Goal: Navigation & Orientation: Go to known website

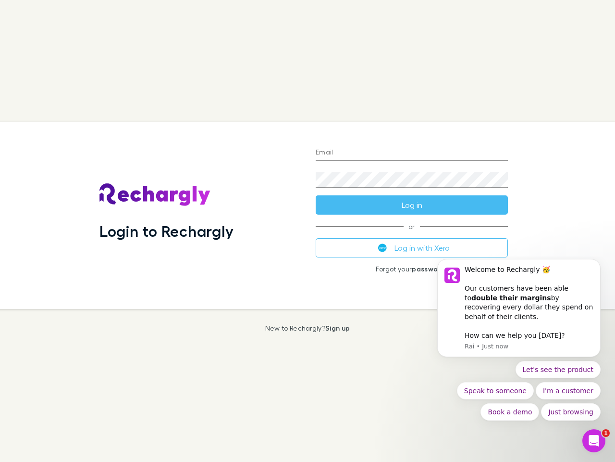
click at [308, 231] on div "Login to Rechargly" at bounding box center [200, 215] width 216 height 187
click at [412, 153] on input "Email" at bounding box center [412, 152] width 192 height 15
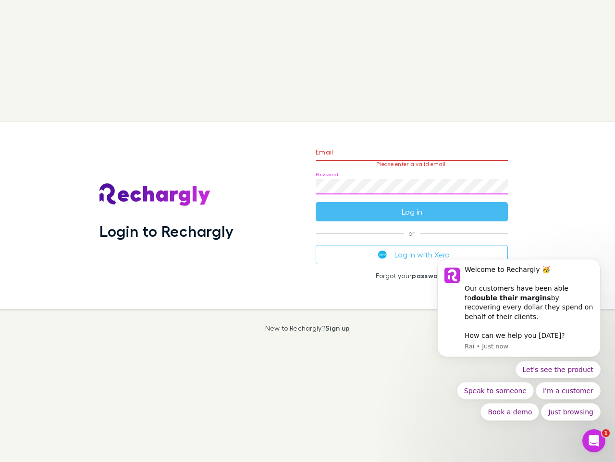
click at [412, 205] on form "Email Please enter a valid email. Password Log in" at bounding box center [412, 180] width 192 height 84
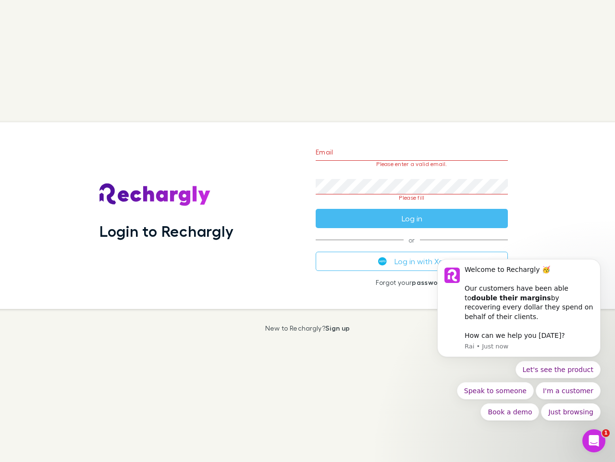
click at [412, 248] on div "Email Please enter a valid email. Password Please fill Log in or Log in with Xe…" at bounding box center [412, 215] width 208 height 187
click at [519, 313] on div "Welcome to Rechargly 🥳 ​ Our customers have been able to double their margins b…" at bounding box center [529, 293] width 129 height 57
